Goal: Information Seeking & Learning: Compare options

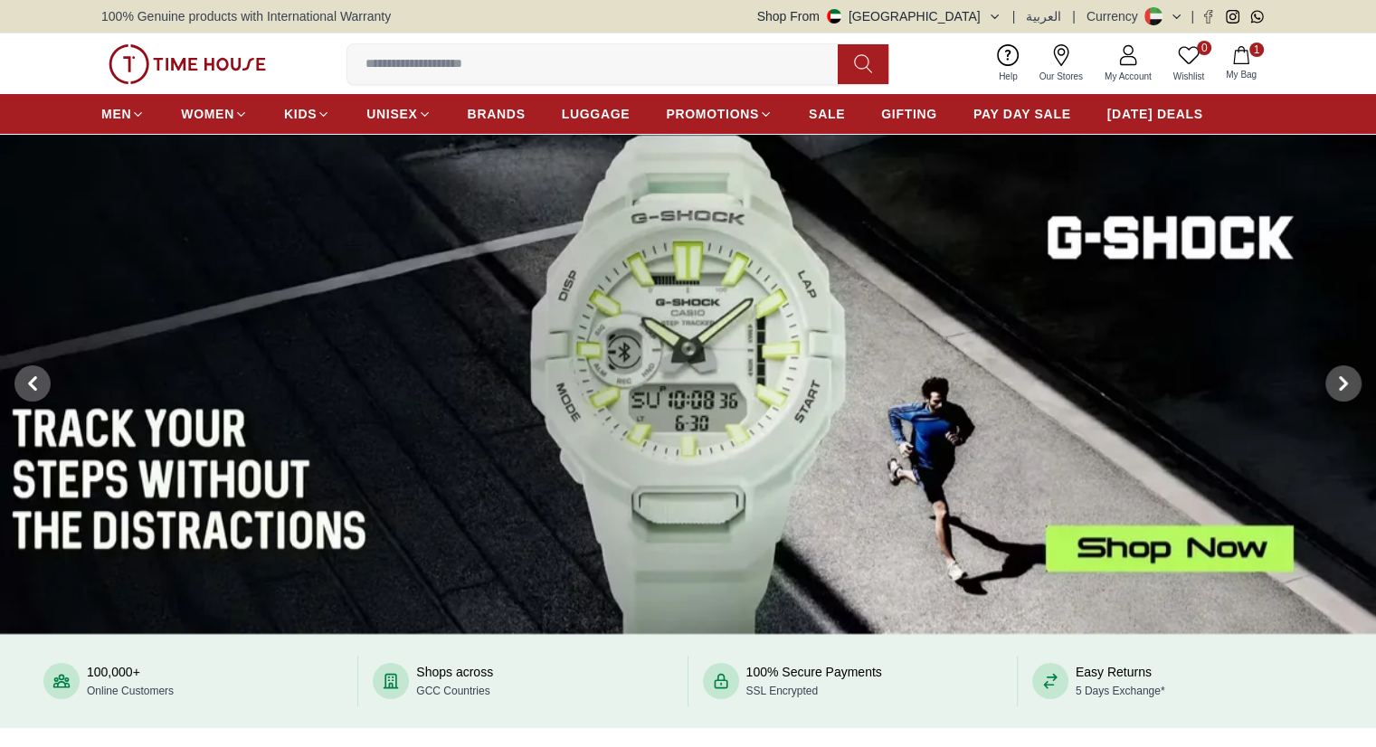
click at [397, 73] on input at bounding box center [599, 64] width 505 height 36
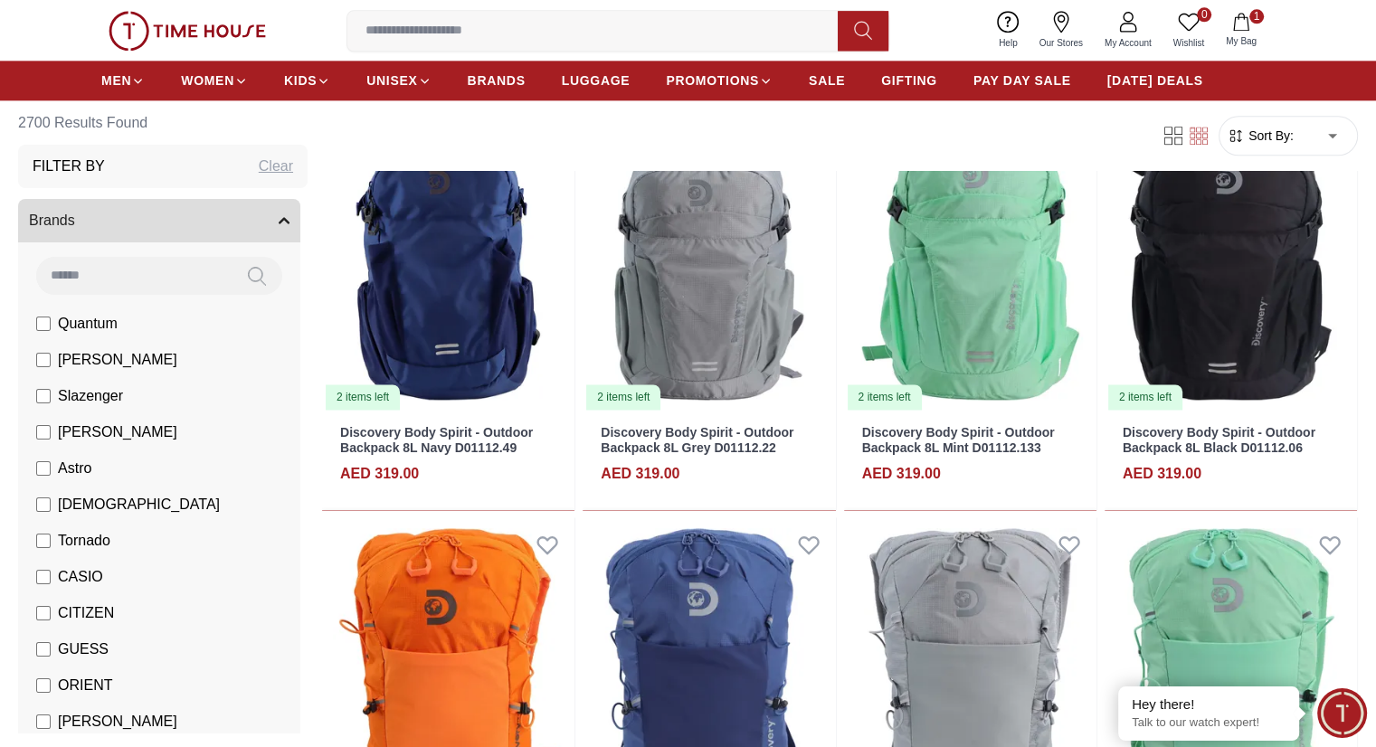
scroll to position [2353, 0]
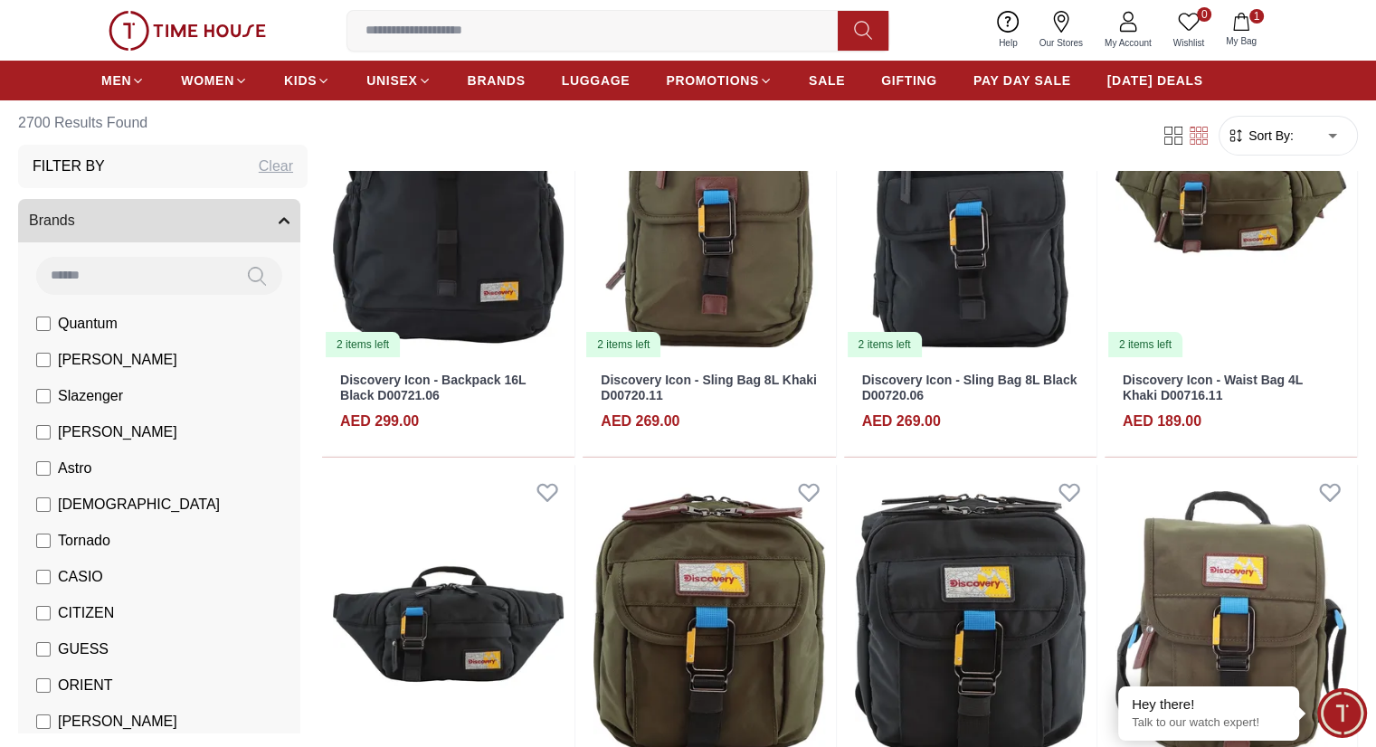
scroll to position [7420, 0]
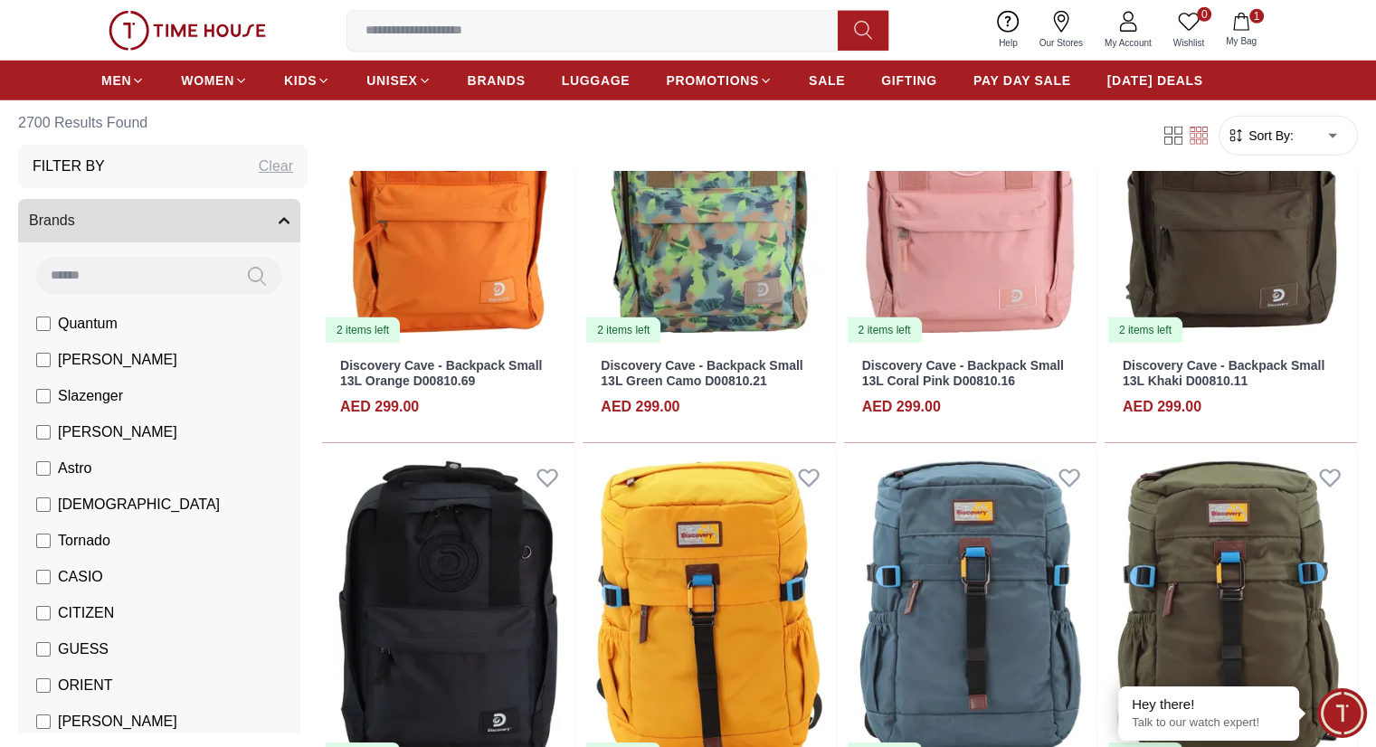
scroll to position [5520, 0]
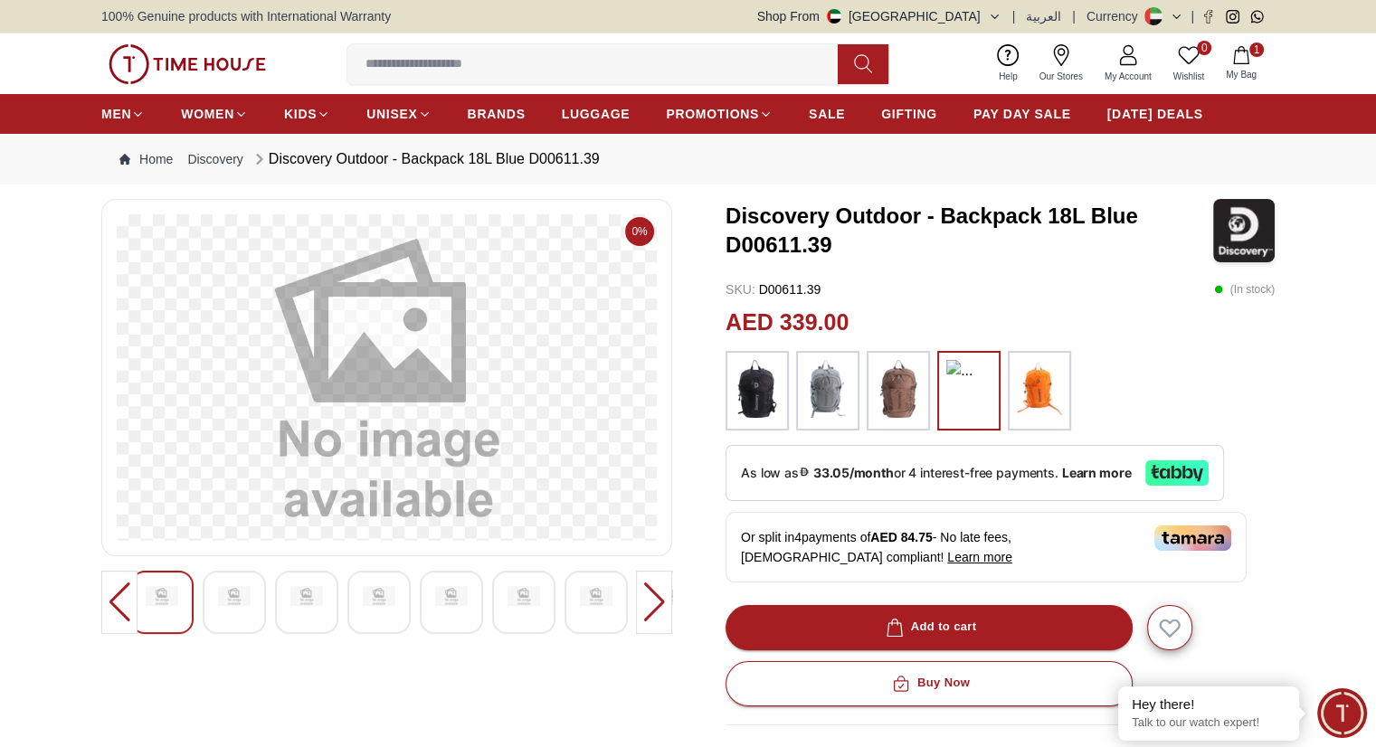
click at [767, 392] on img at bounding box center [757, 389] width 45 height 58
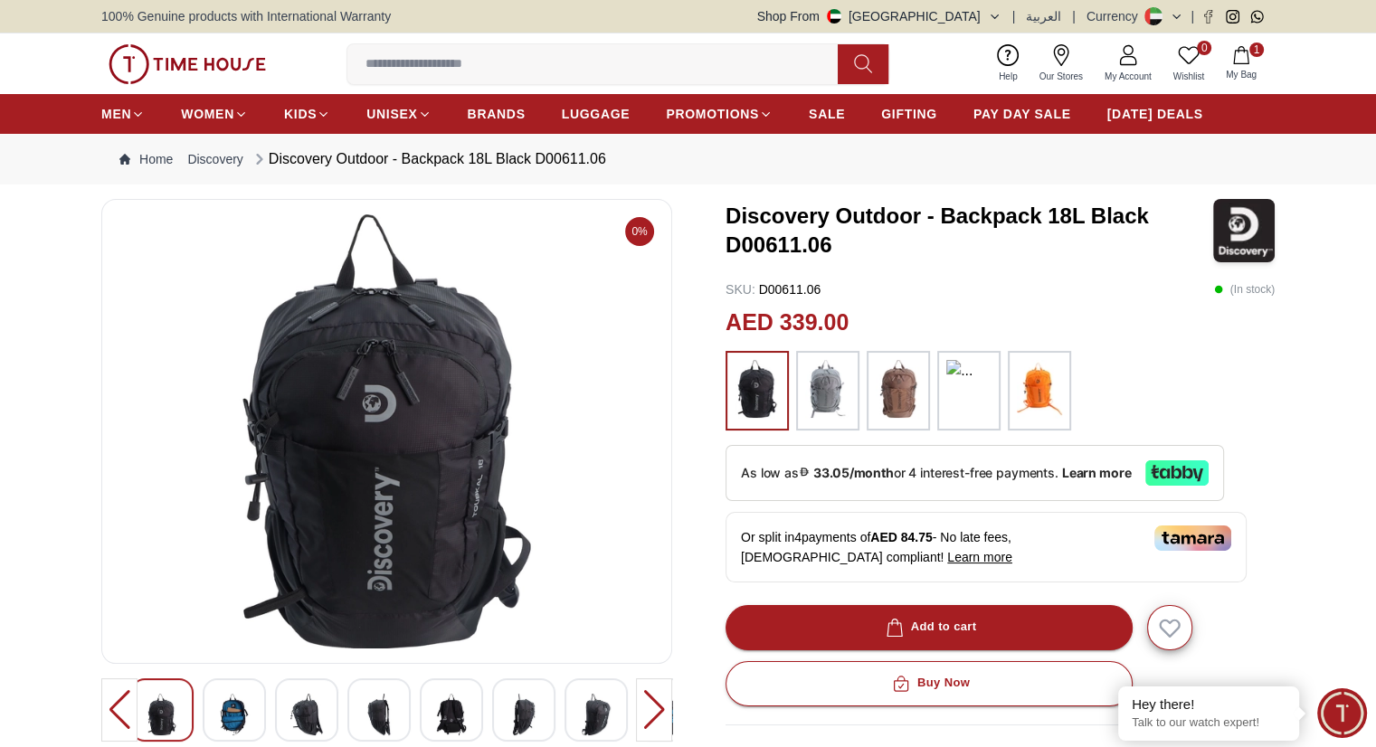
click at [817, 392] on img at bounding box center [827, 389] width 45 height 58
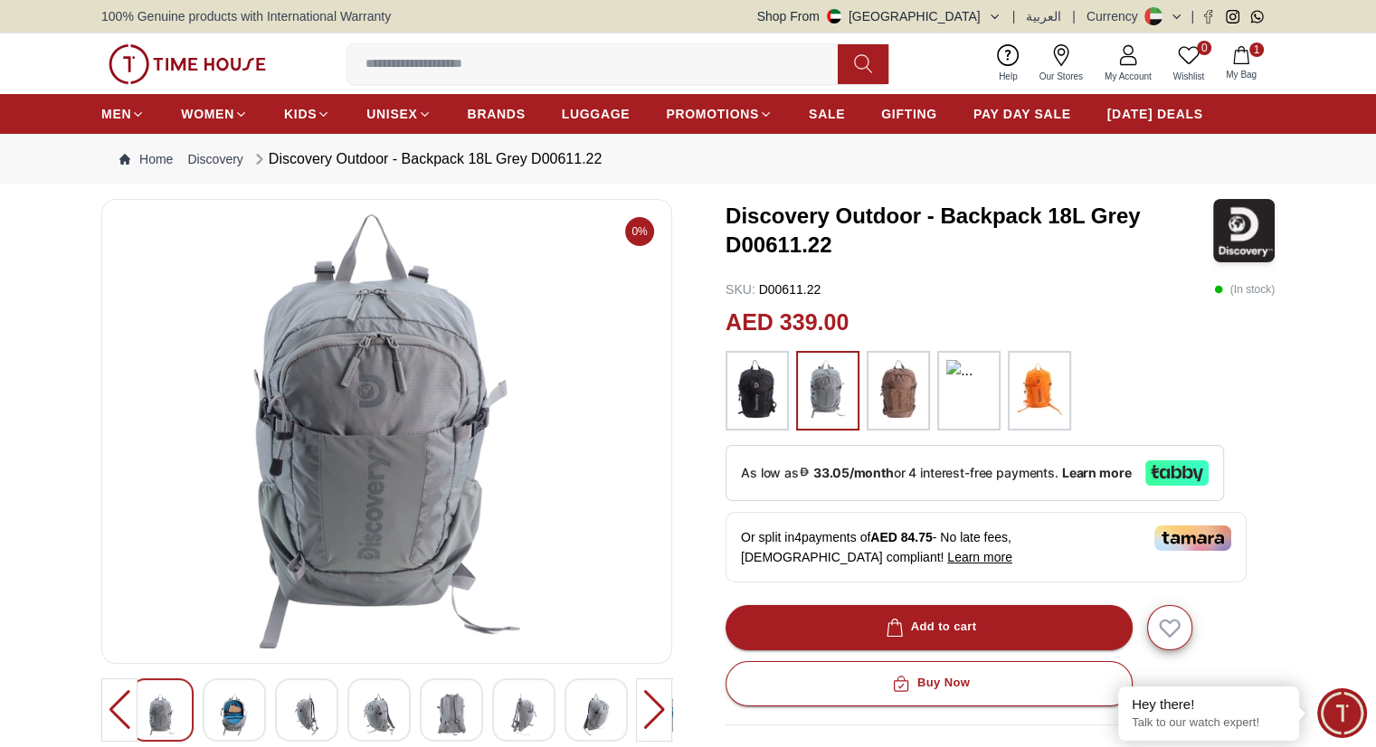
click at [891, 383] on img at bounding box center [898, 389] width 45 height 58
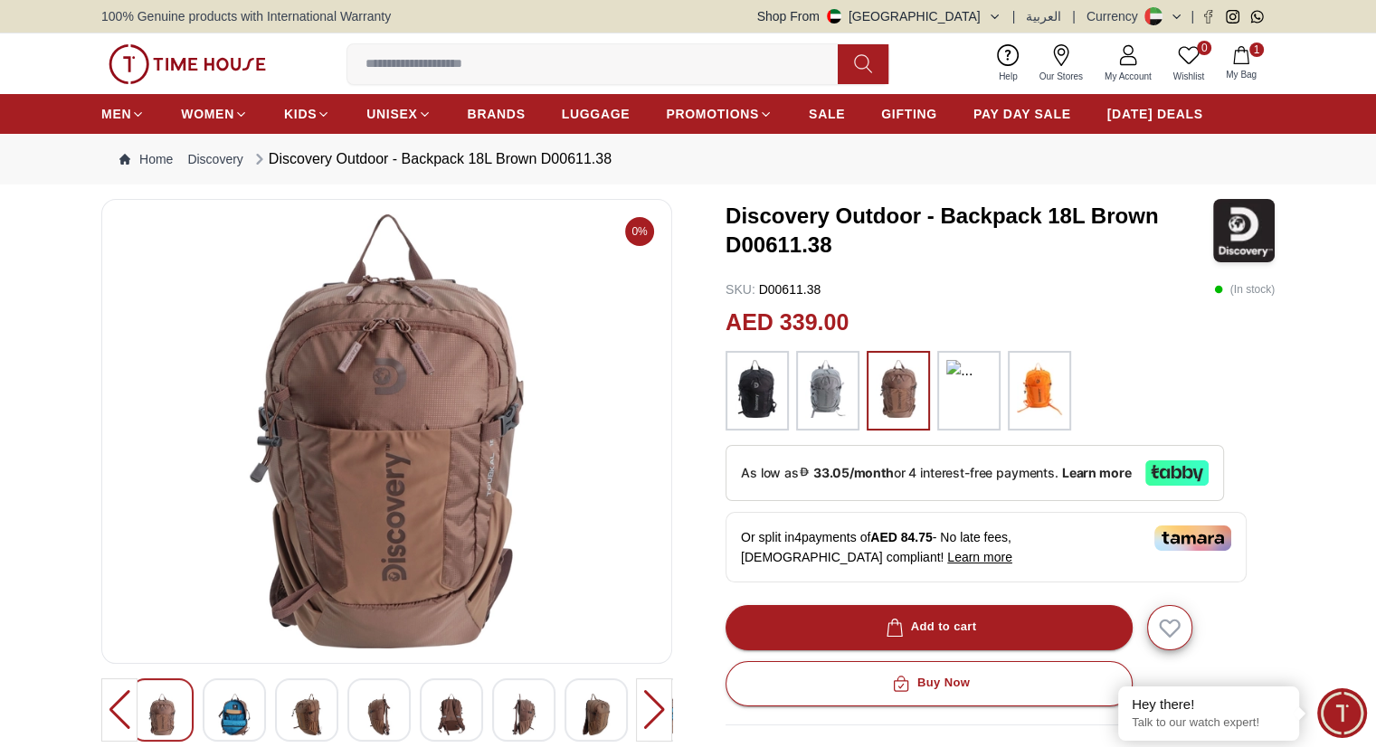
click at [1074, 392] on div at bounding box center [1000, 391] width 549 height 80
click at [1051, 392] on img at bounding box center [1039, 389] width 45 height 58
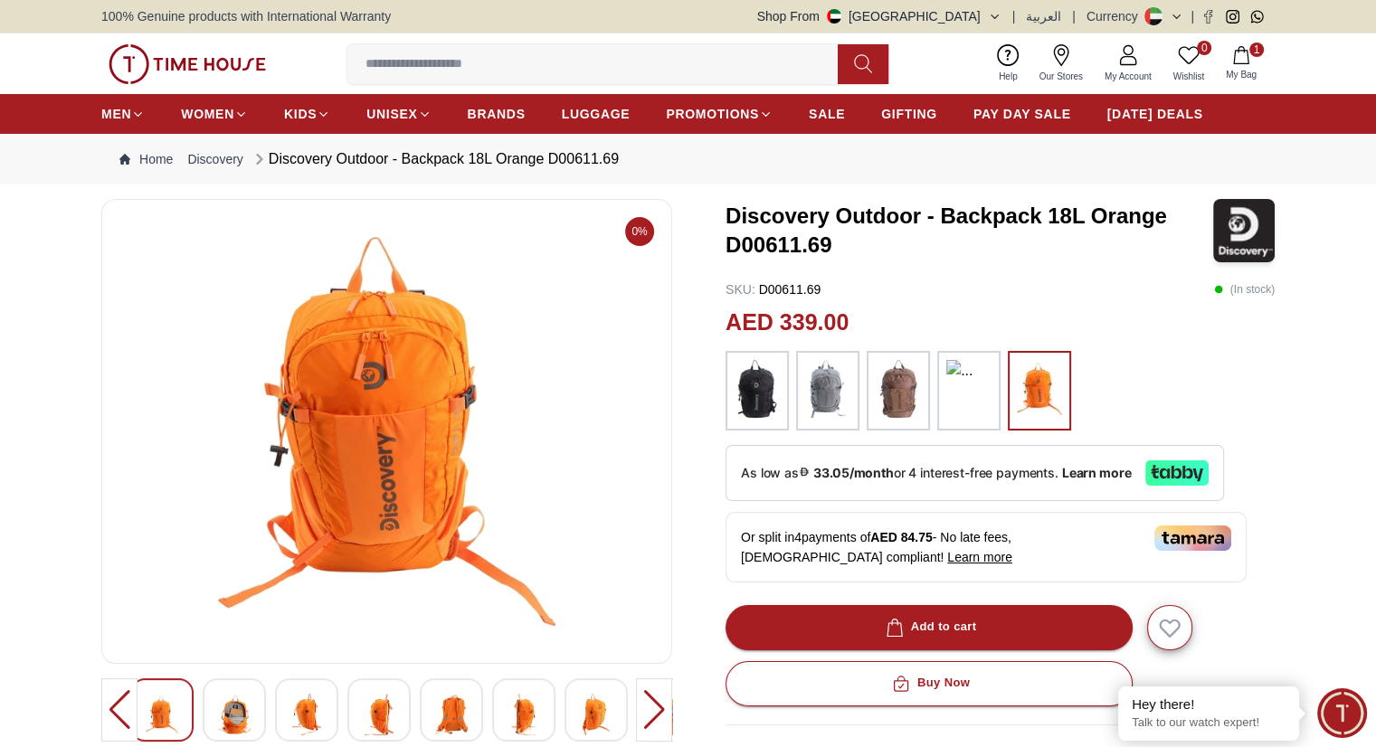
click at [977, 385] on img at bounding box center [968, 391] width 45 height 62
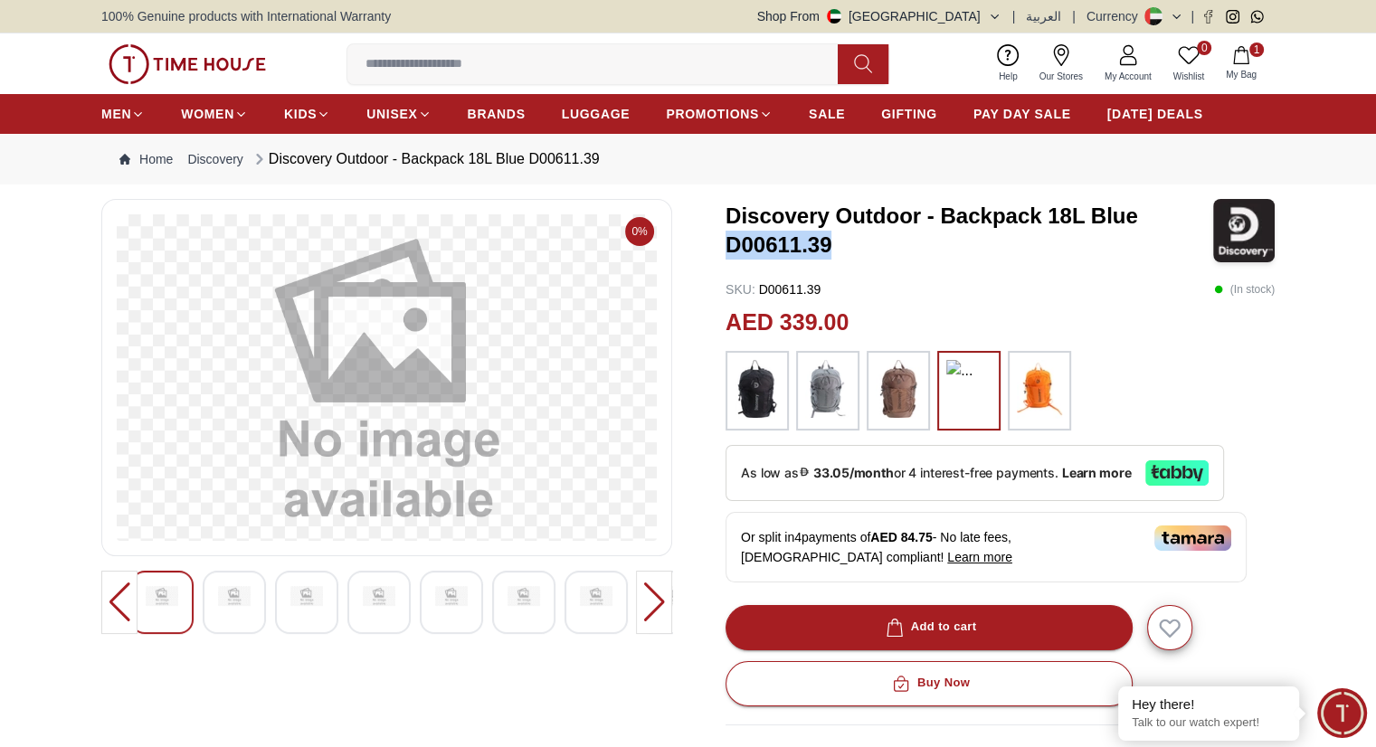
drag, startPoint x: 832, startPoint y: 242, endPoint x: 726, endPoint y: 243, distance: 106.8
click at [726, 243] on h3 "Discovery Outdoor - Backpack 18L Blue D00611.39" at bounding box center [970, 231] width 488 height 58
copy h3 "D00611.39"
click at [912, 254] on h3 "Discovery Outdoor - Backpack 18L Blue D00611.39" at bounding box center [970, 231] width 488 height 58
click at [191, 55] on img at bounding box center [187, 64] width 157 height 40
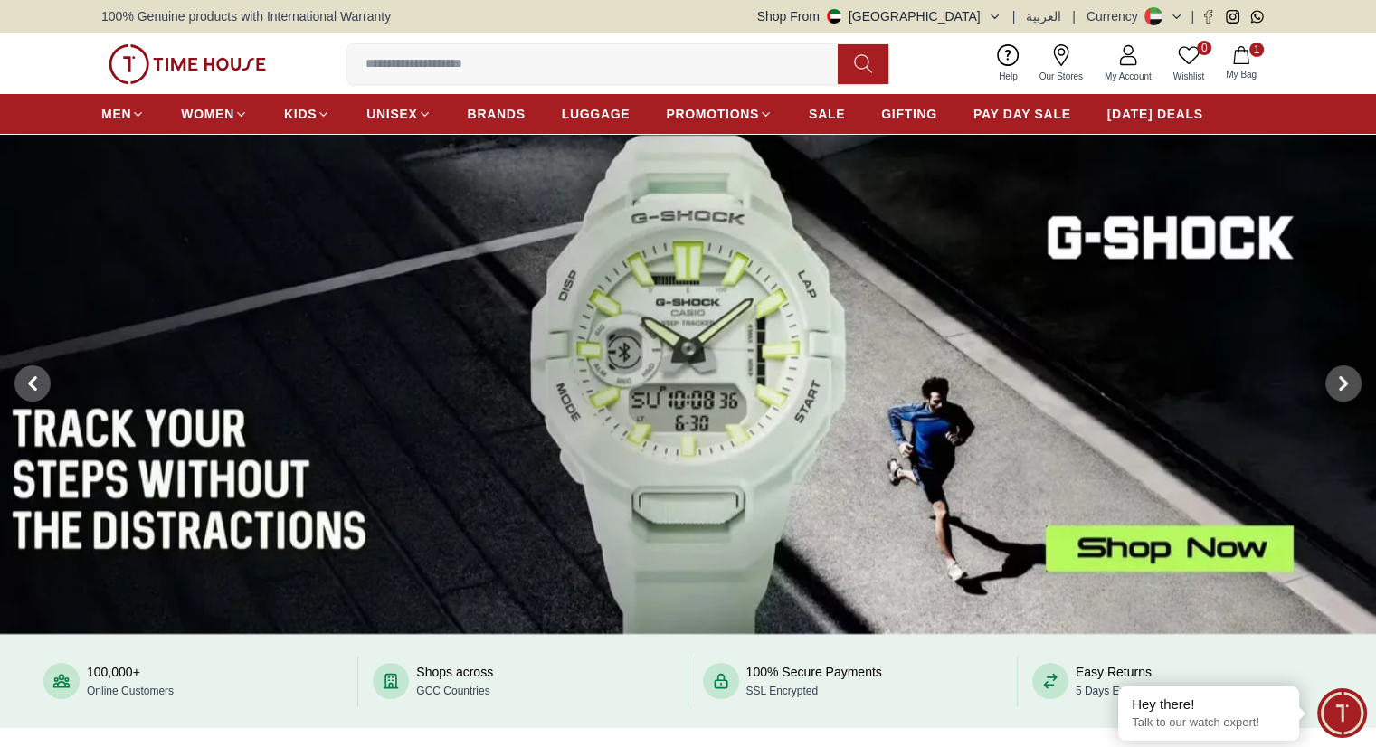
click at [594, 66] on input at bounding box center [599, 64] width 505 height 36
